Goal: Navigation & Orientation: Find specific page/section

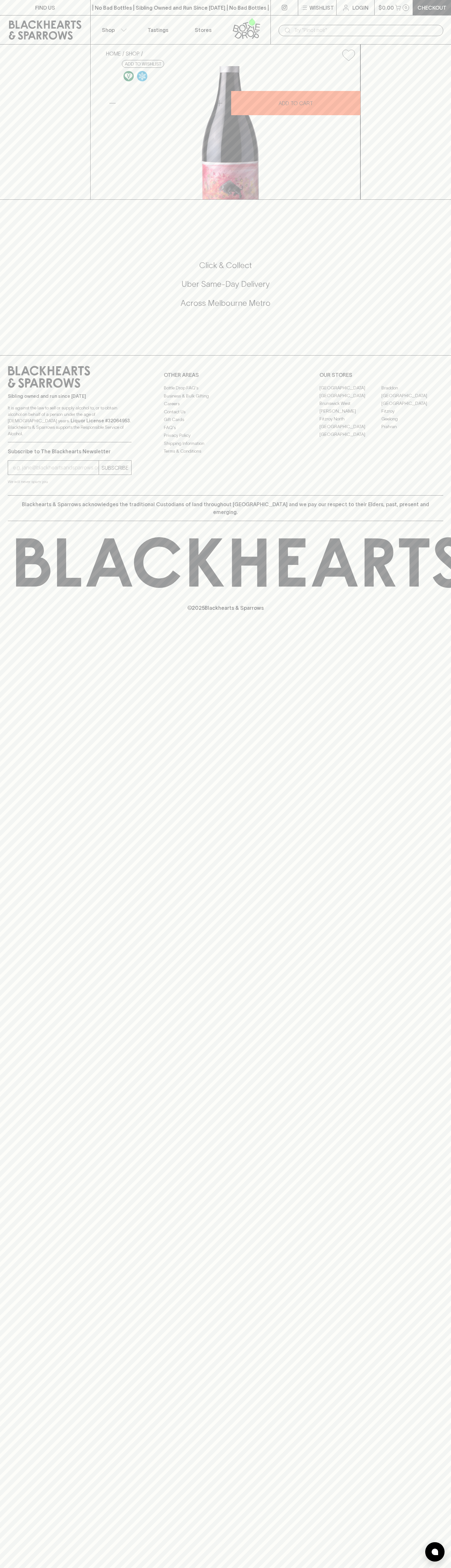
click at [169, 25] on link "Tastings" at bounding box center [157, 30] width 45 height 29
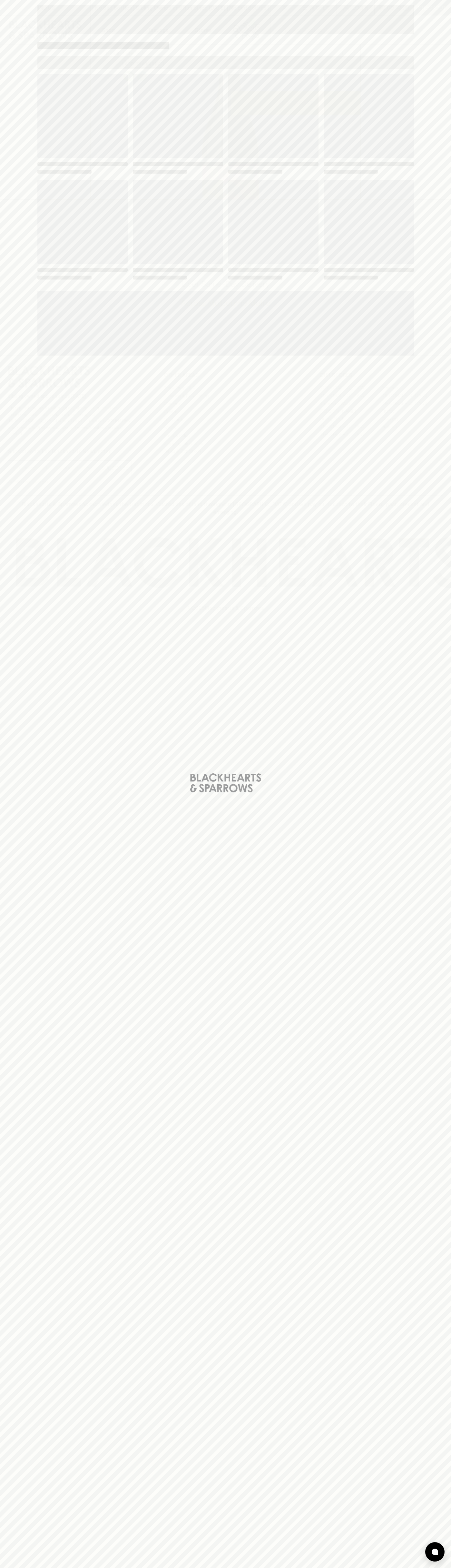
click at [424, 107] on div "Loading" at bounding box center [226, 784] width 451 height 1568
click at [229, 1567] on html "FIND US | No Bad Bottles | Sibling Owned and Run Since 2006 | No Bad Bottles | …" at bounding box center [226, 784] width 451 height 1568
click at [14, 1187] on div "Loading" at bounding box center [226, 784] width 451 height 1568
